Goal: Book appointment/travel/reservation

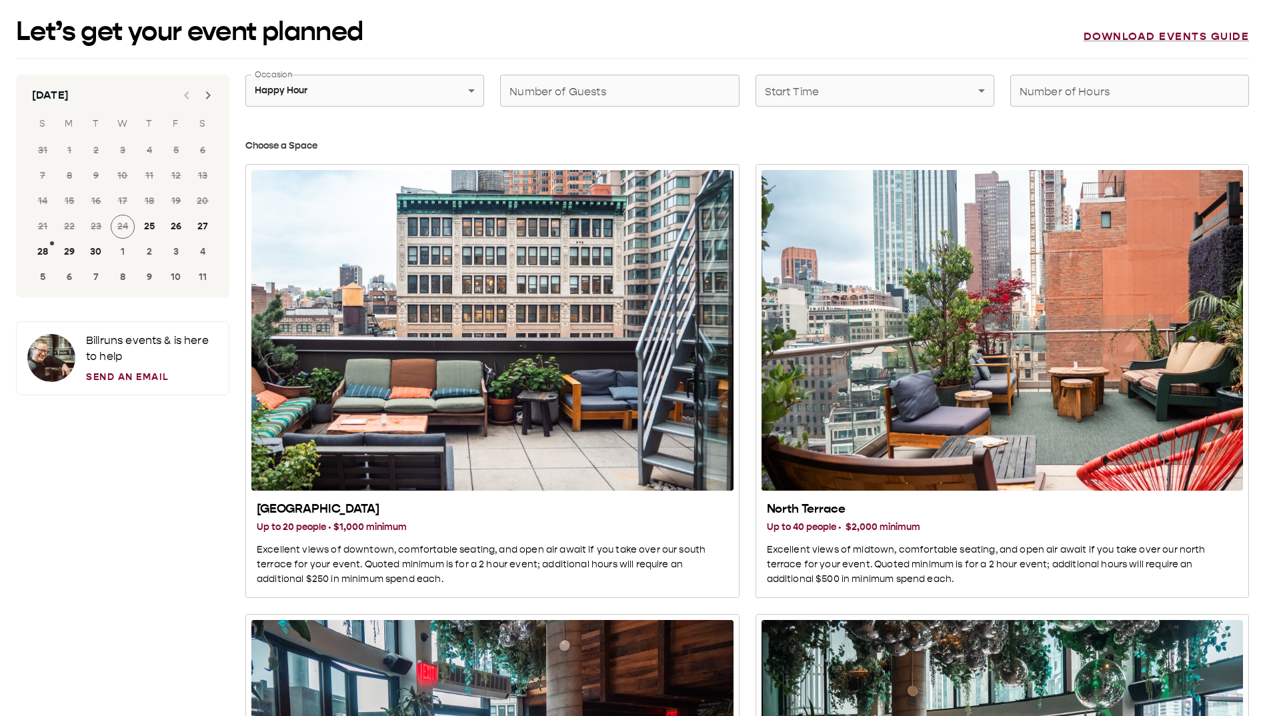
click at [295, 143] on h3 "Choose a Space" at bounding box center [746, 146] width 1003 height 15
copy div "Loremi d Sitam Conse Adipisc El se 35 doeius · $8,811 tempori Utlaboree dolor m…"
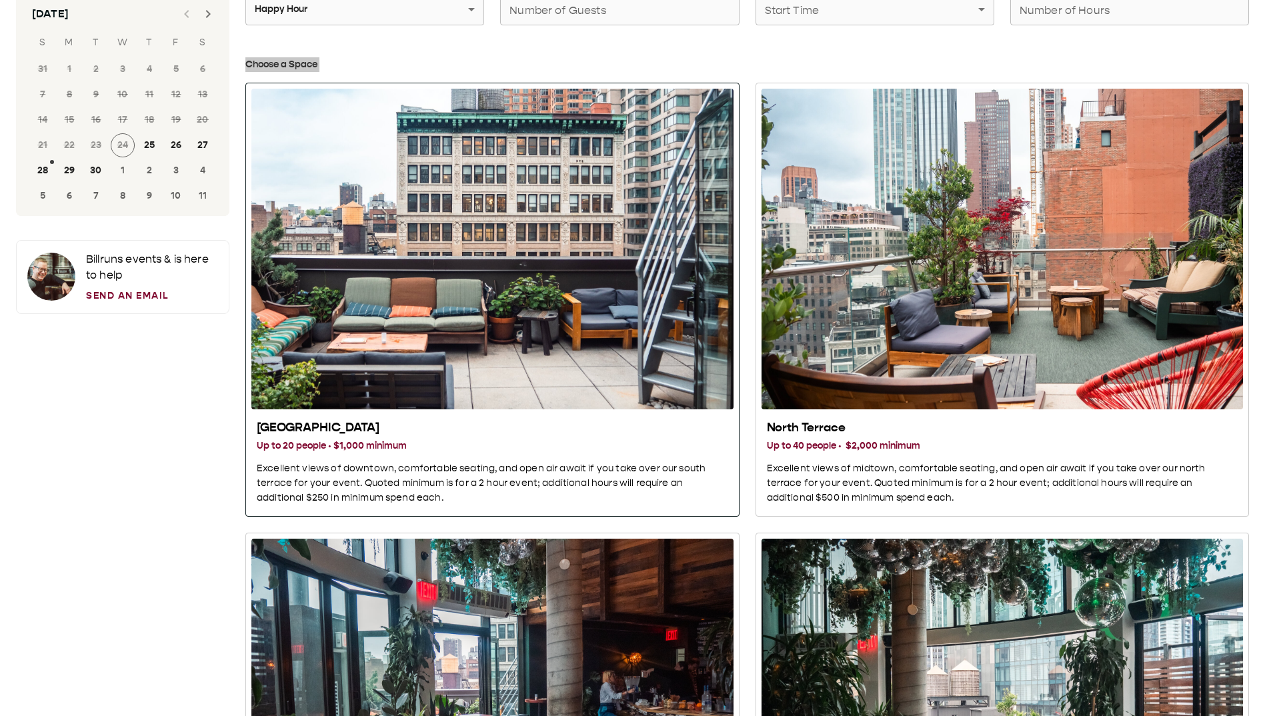
scroll to position [267, 0]
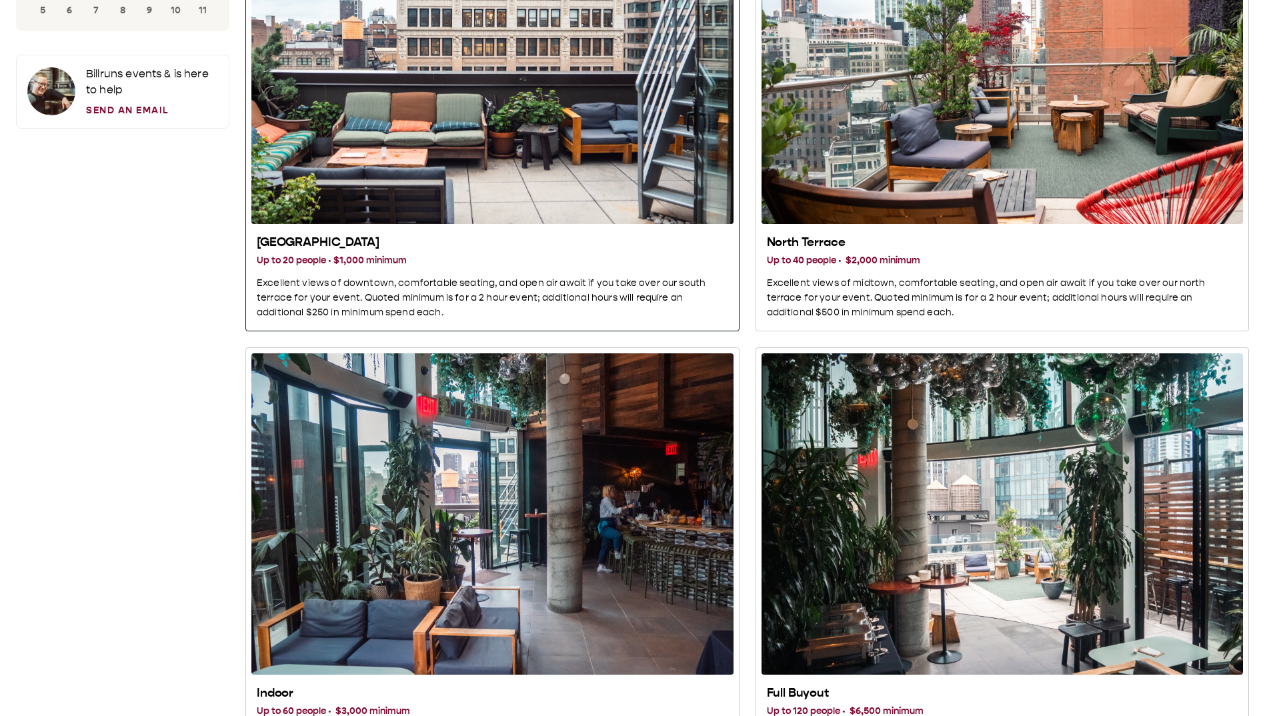
drag, startPoint x: 228, startPoint y: 237, endPoint x: 413, endPoint y: 247, distance: 185.6
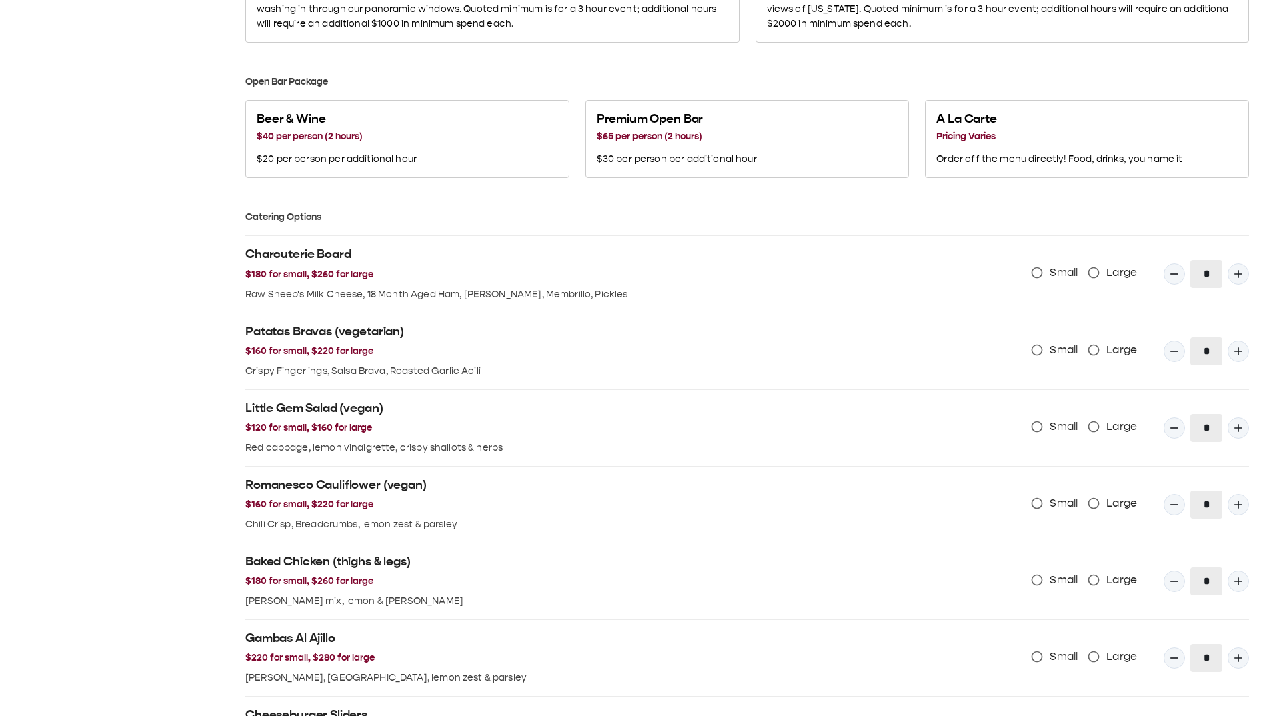
scroll to position [1344, 0]
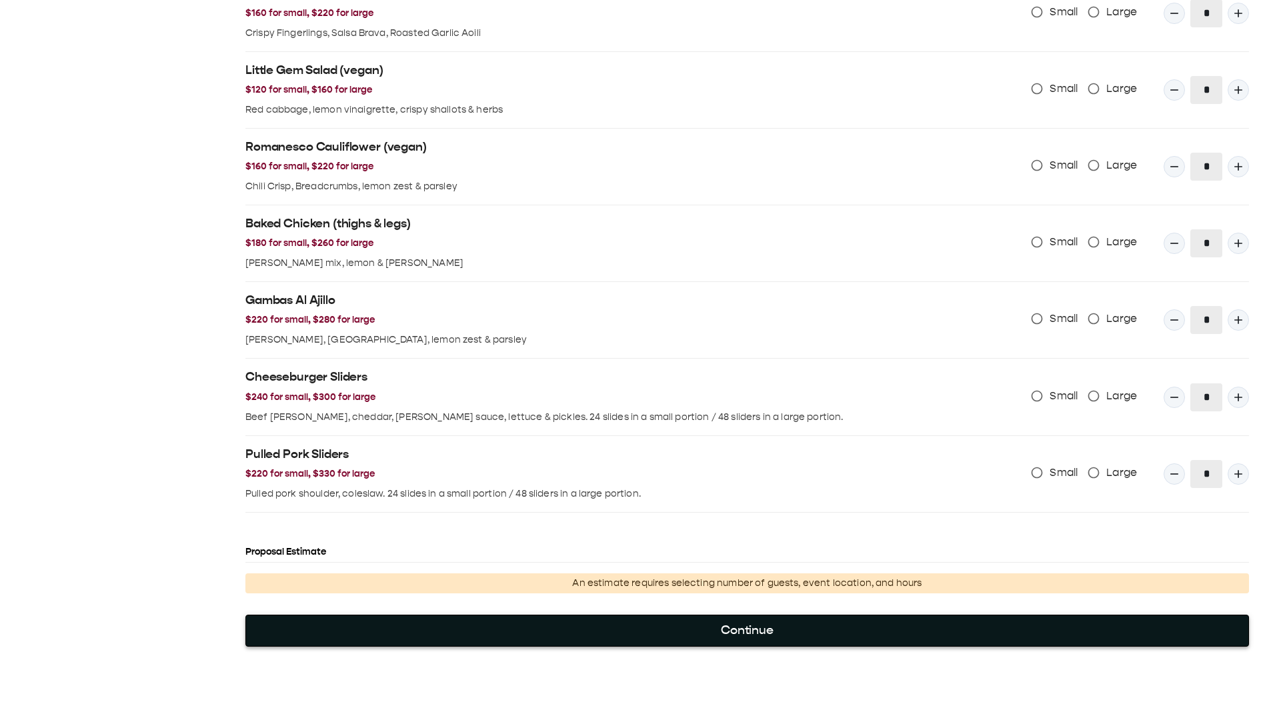
click at [629, 639] on button "Continue" at bounding box center [746, 631] width 1003 height 32
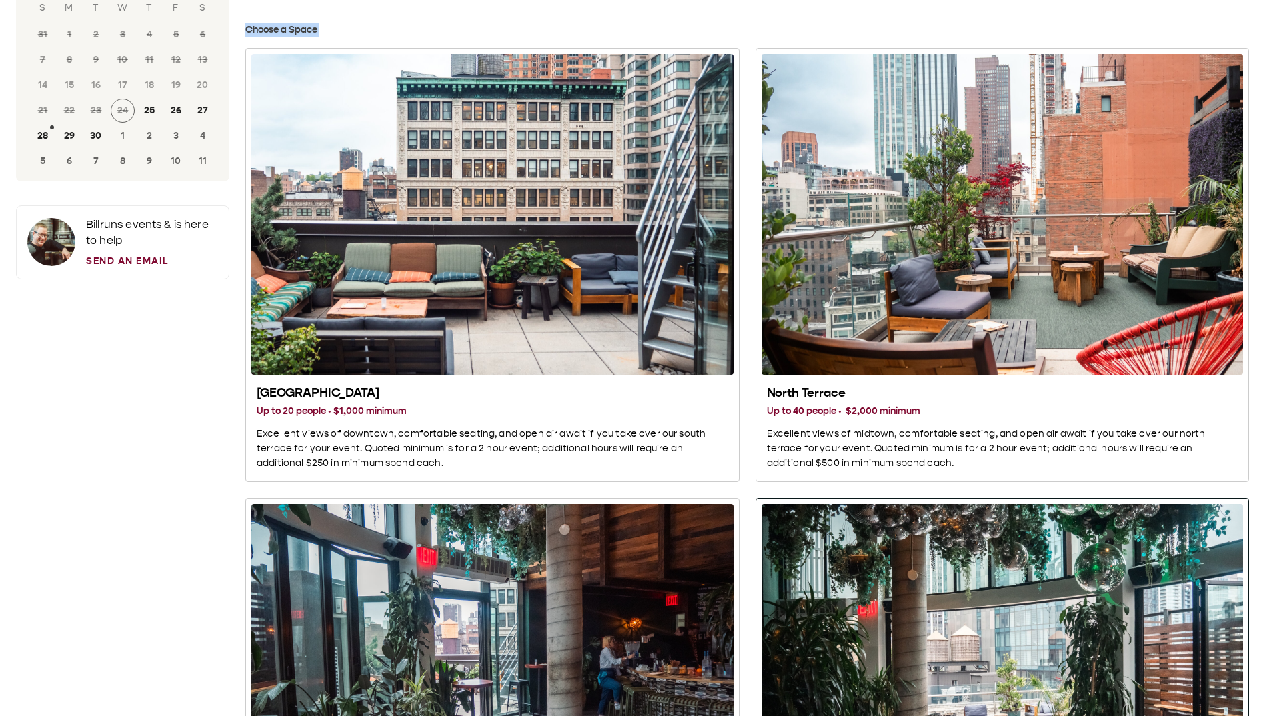
scroll to position [0, 0]
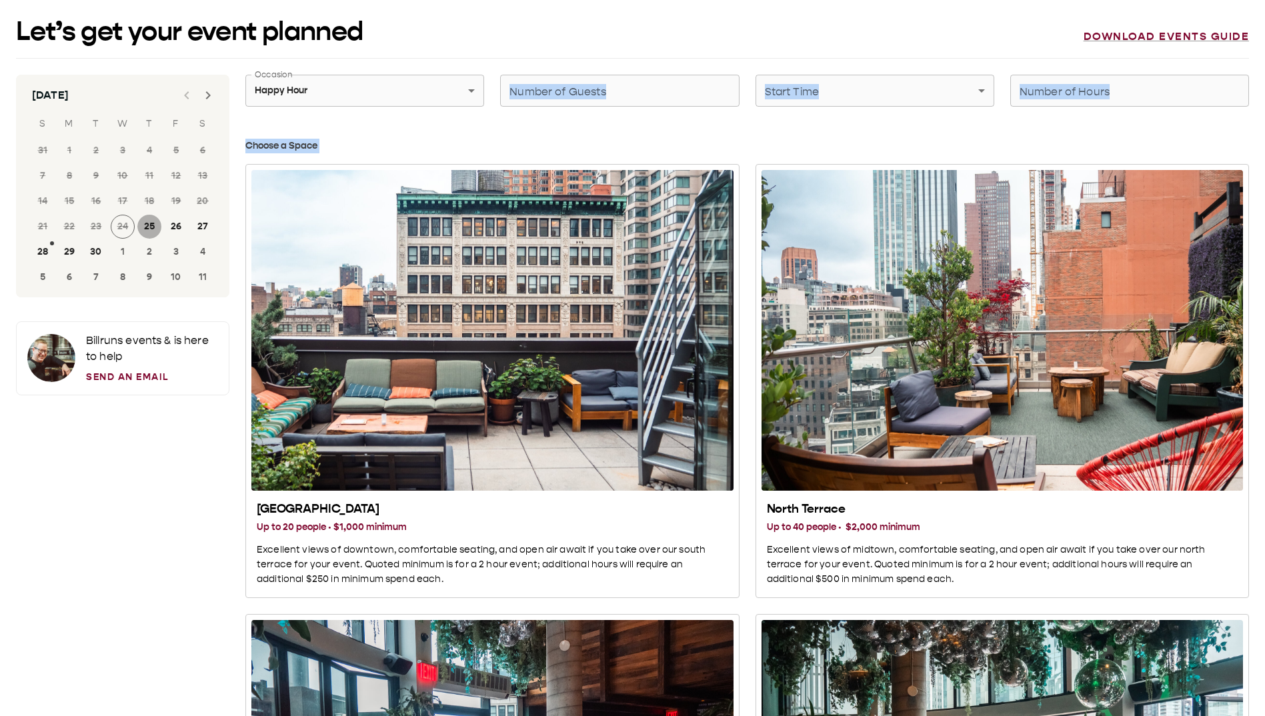
click at [157, 224] on button "25" at bounding box center [149, 227] width 24 height 24
click at [183, 229] on button "26" at bounding box center [176, 227] width 24 height 24
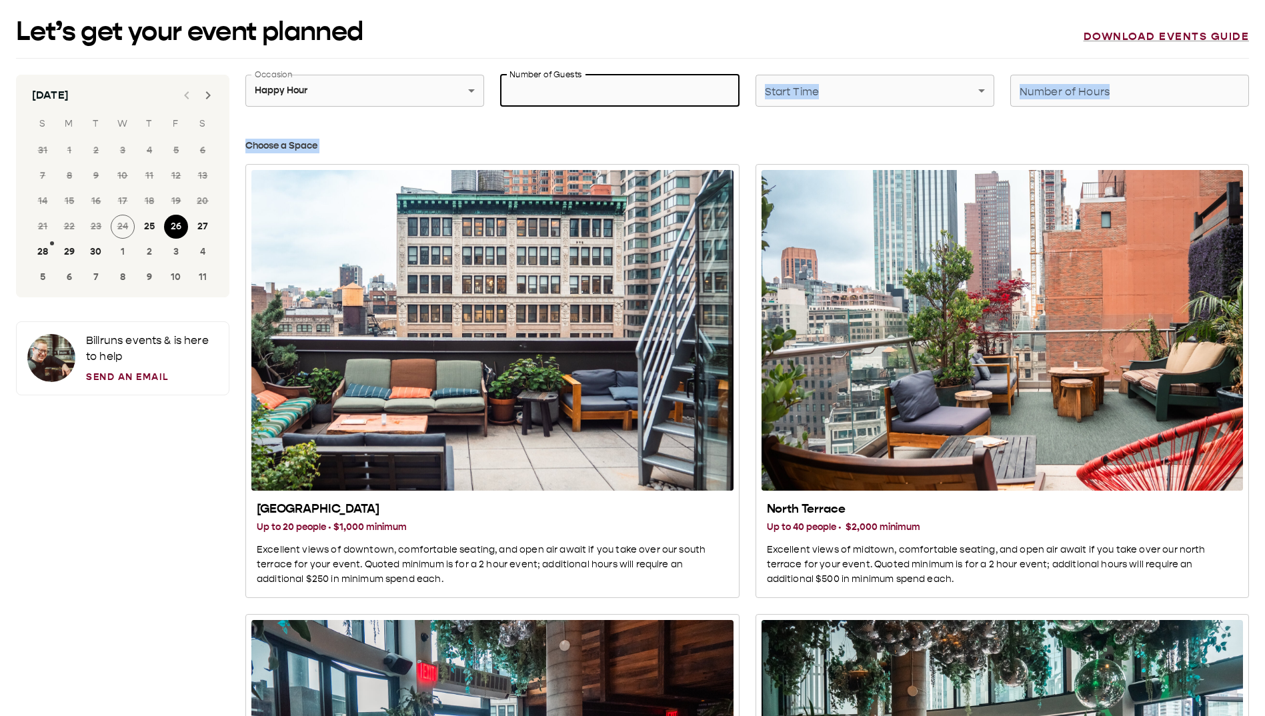
click at [697, 81] on input "Number of Guests" at bounding box center [619, 90] width 239 height 37
click at [608, 98] on input "Number of Guests" at bounding box center [619, 90] width 239 height 37
type input "**"
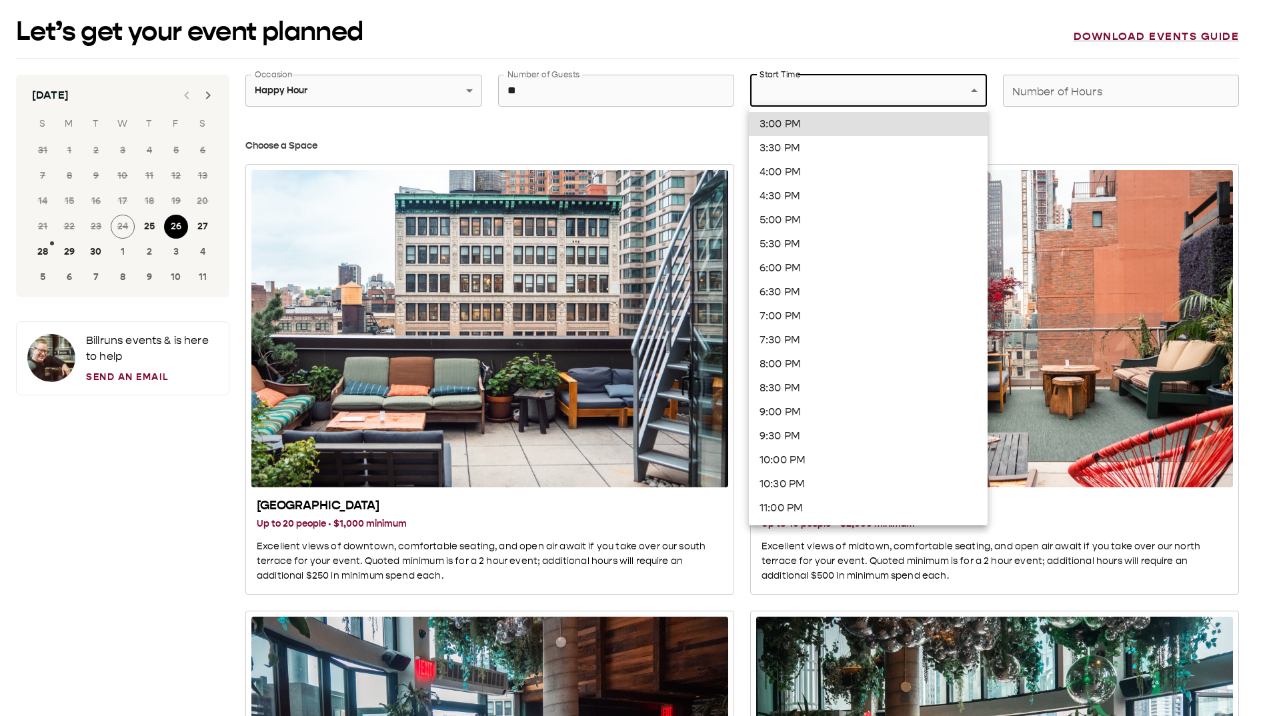
click at [779, 136] on li "3:30 PM" at bounding box center [868, 148] width 239 height 24
type input "*******"
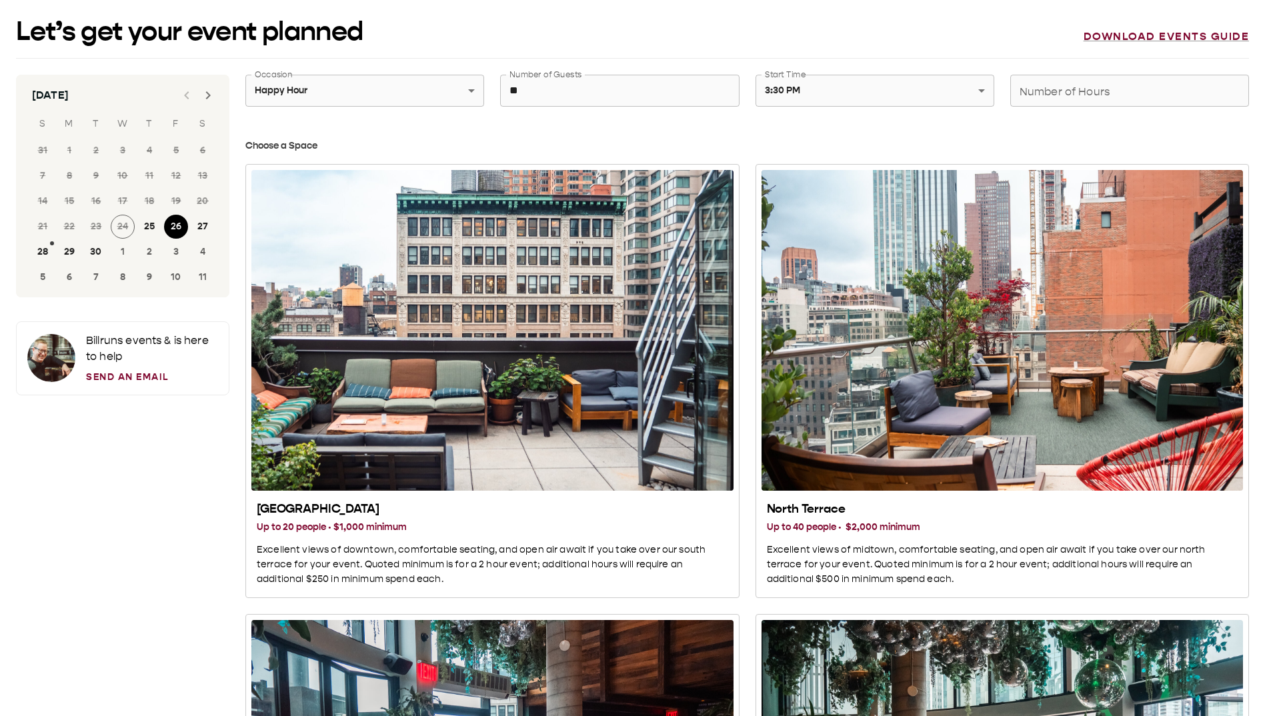
click at [1038, 101] on input "Number of Hours" at bounding box center [1129, 90] width 239 height 37
type input "*"
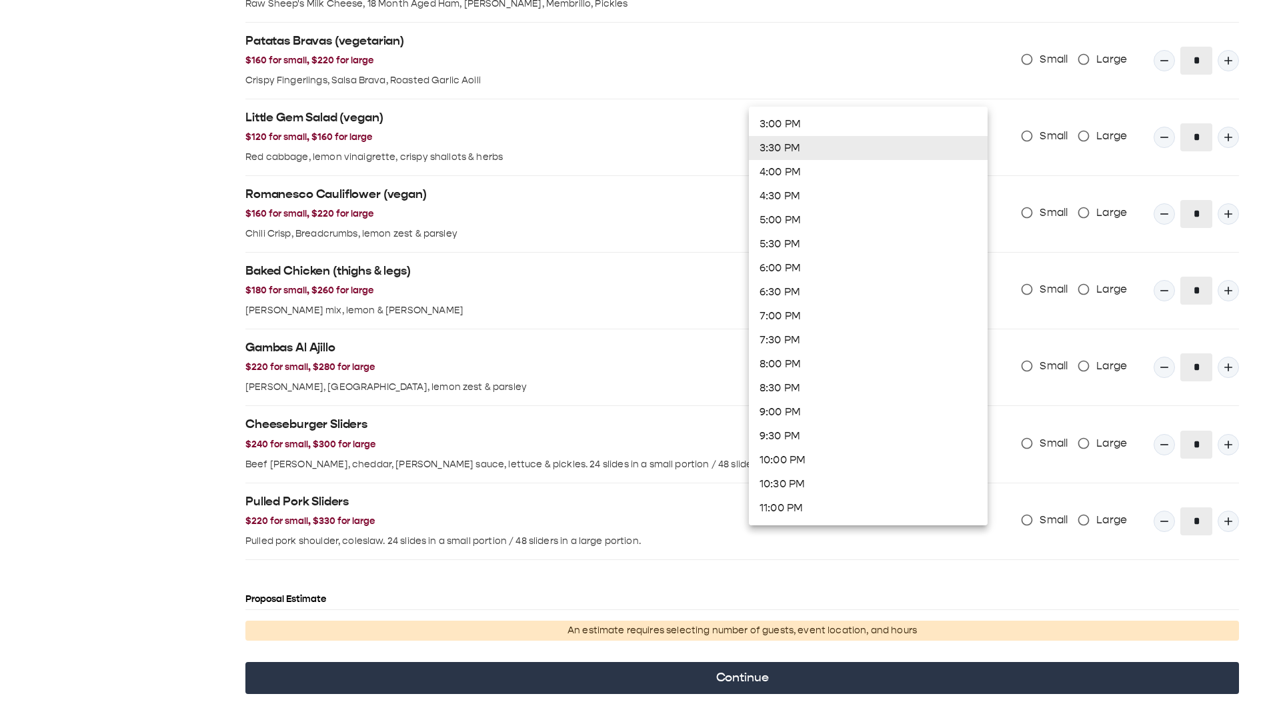
scroll to position [1337, 0]
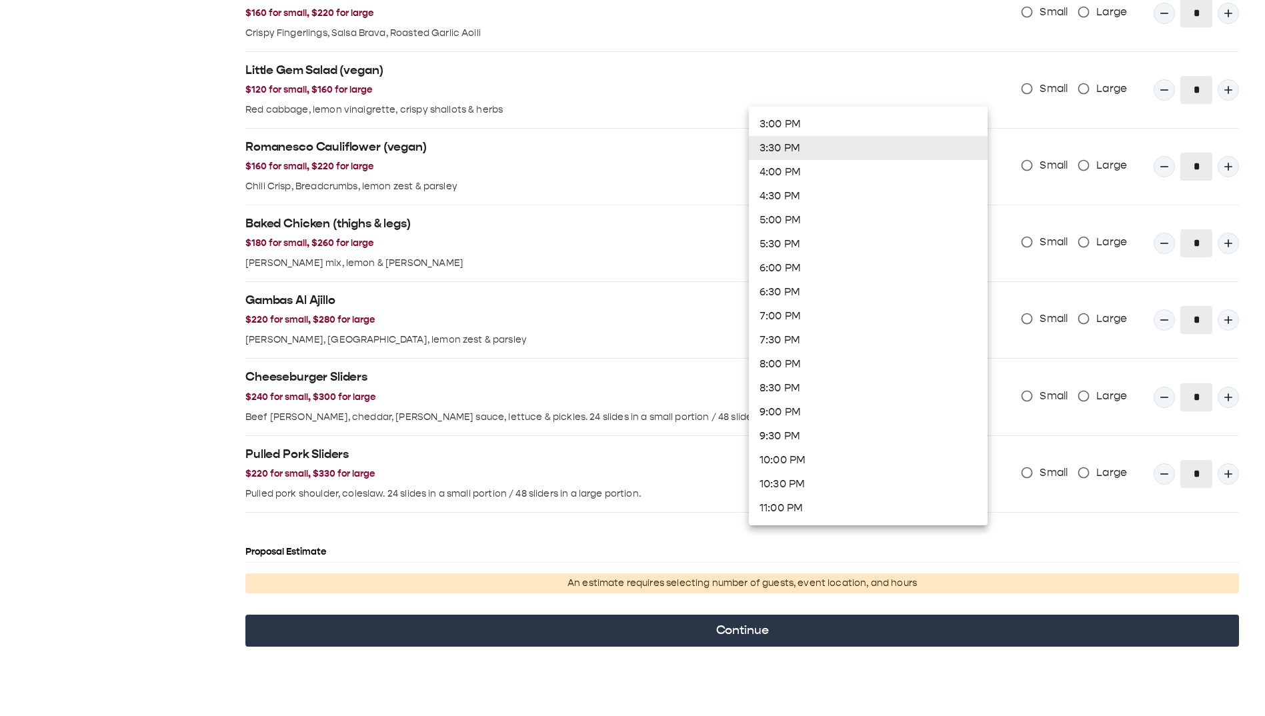
click at [625, 675] on div at bounding box center [632, 358] width 1265 height 716
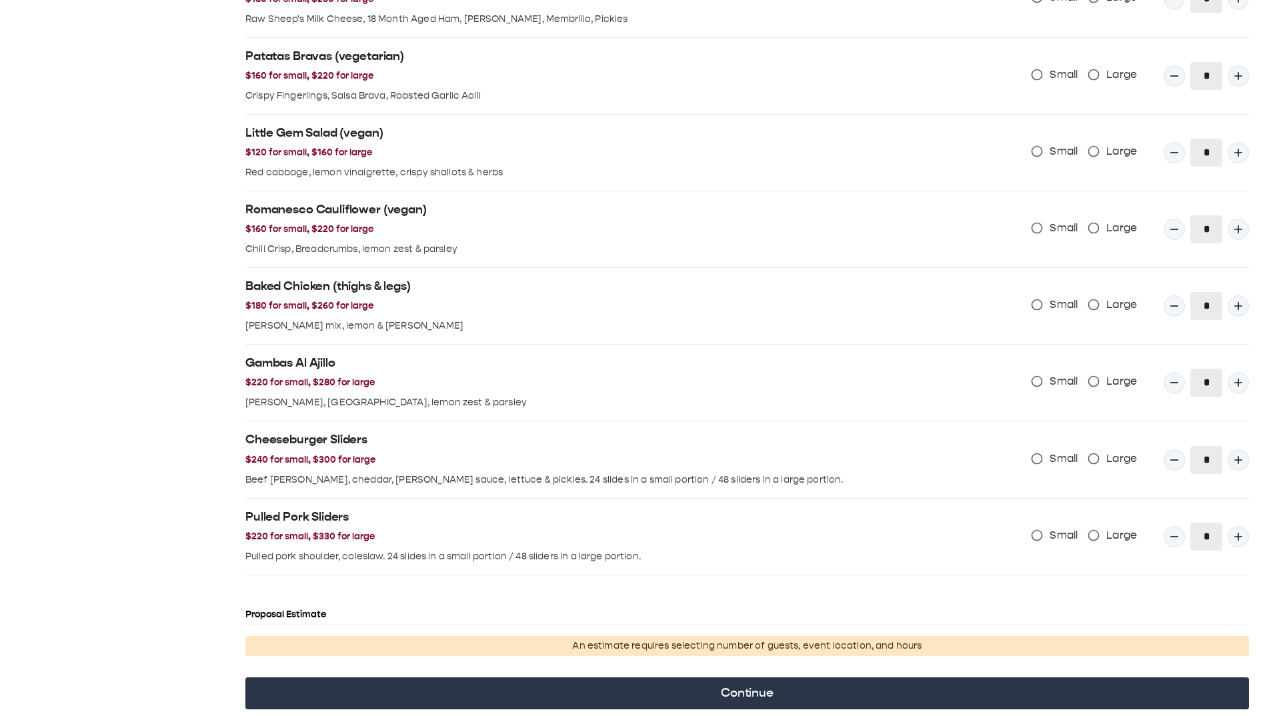
scroll to position [1344, 0]
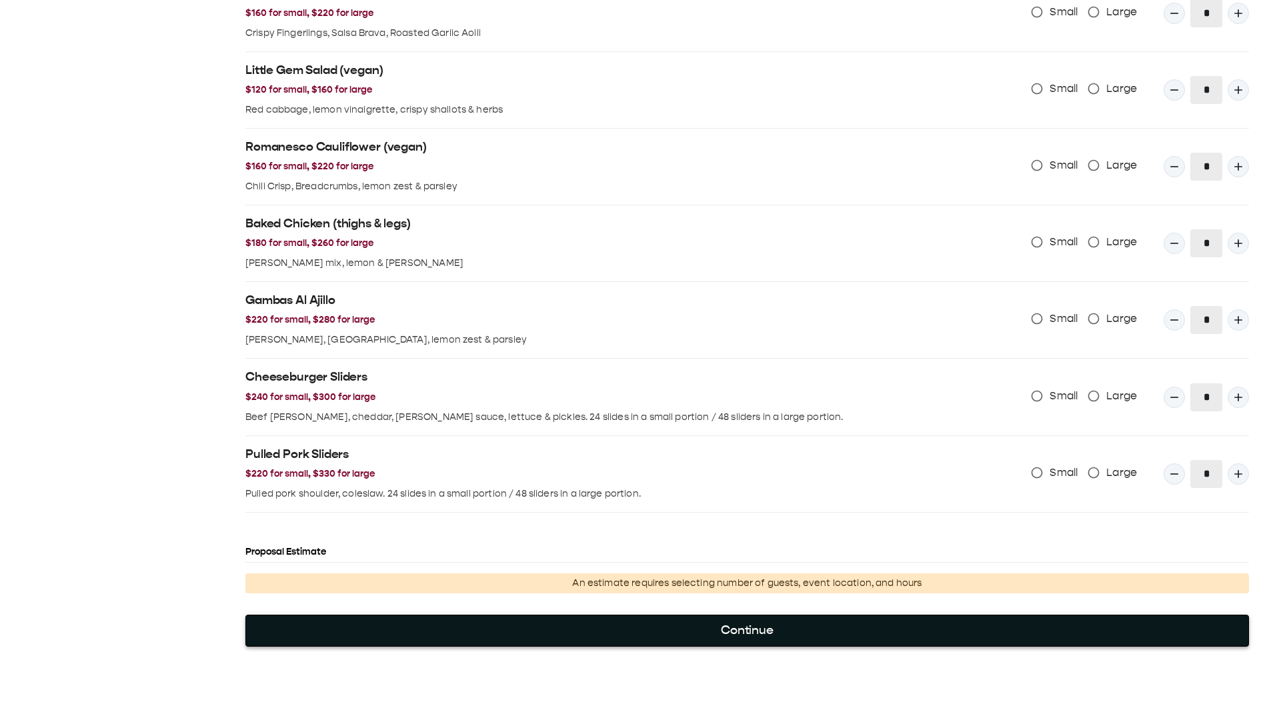
click at [735, 627] on button "Continue" at bounding box center [746, 631] width 1003 height 32
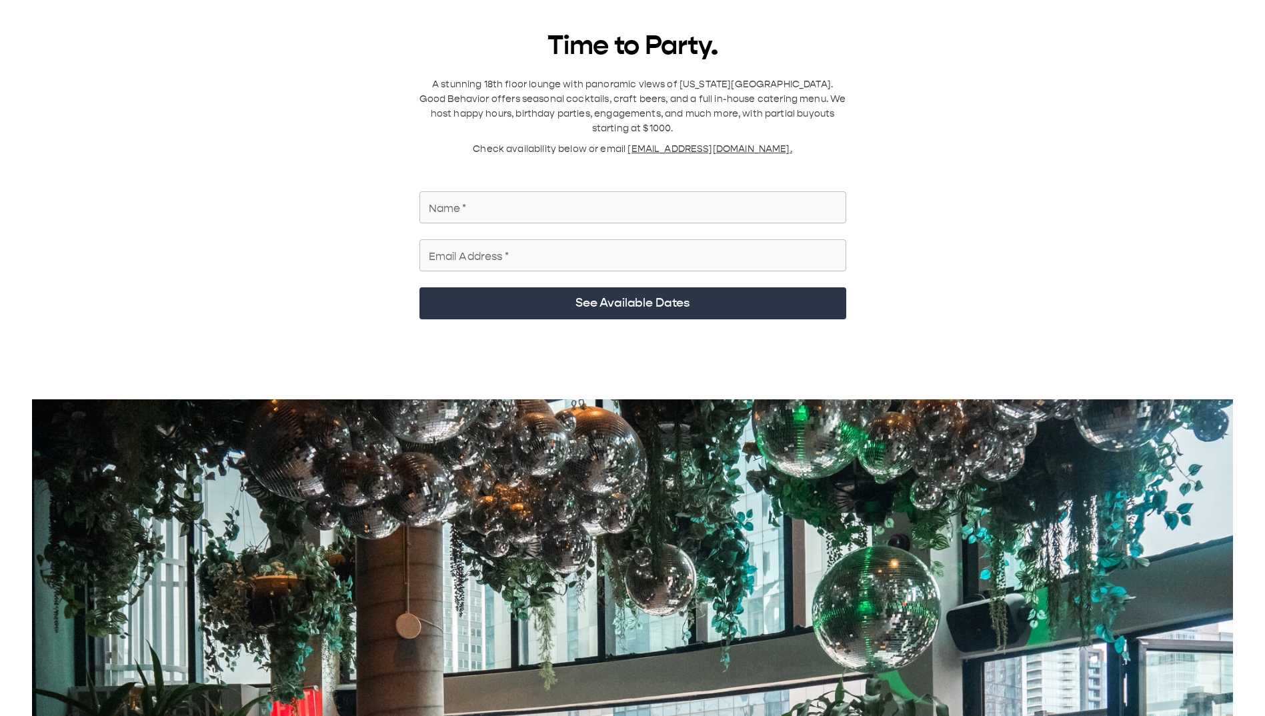
scroll to position [0, 0]
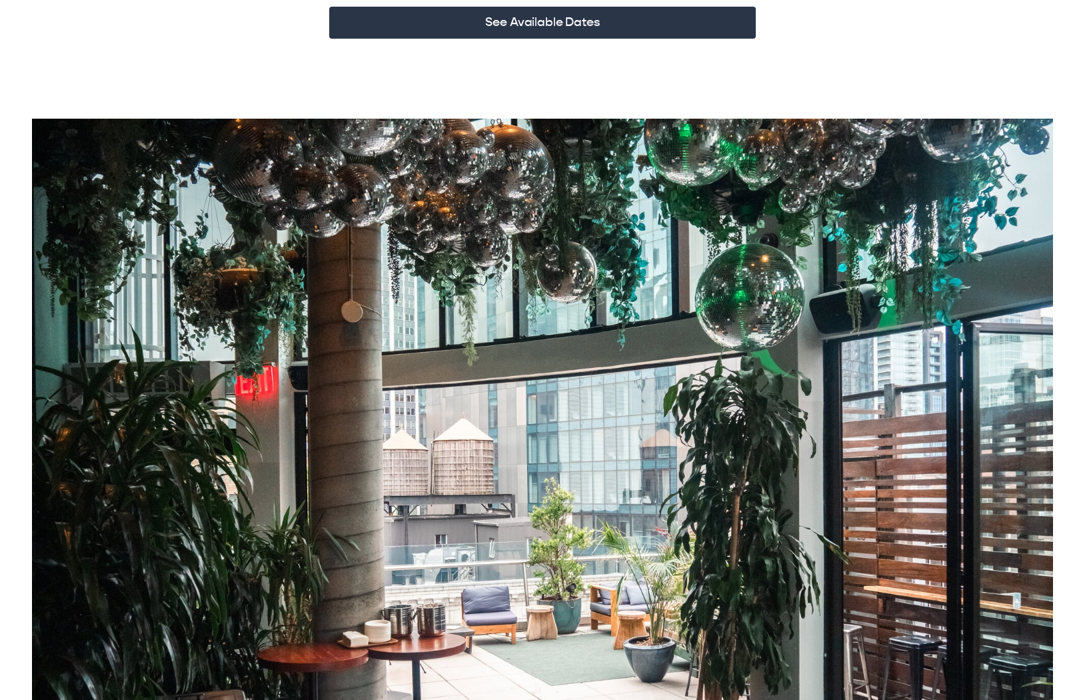
scroll to position [400, 0]
